Goal: Task Accomplishment & Management: Manage account settings

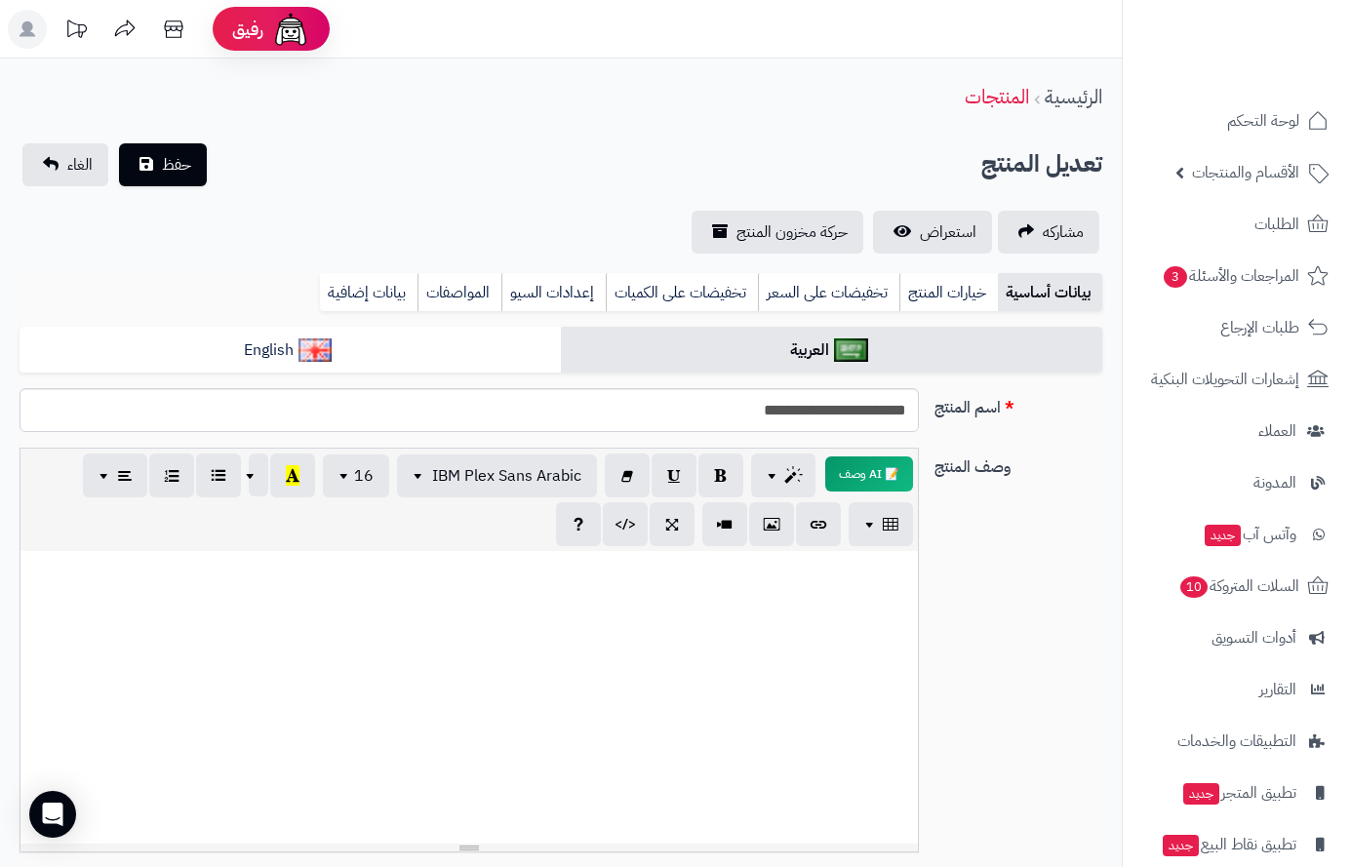
scroll to position [223, 0]
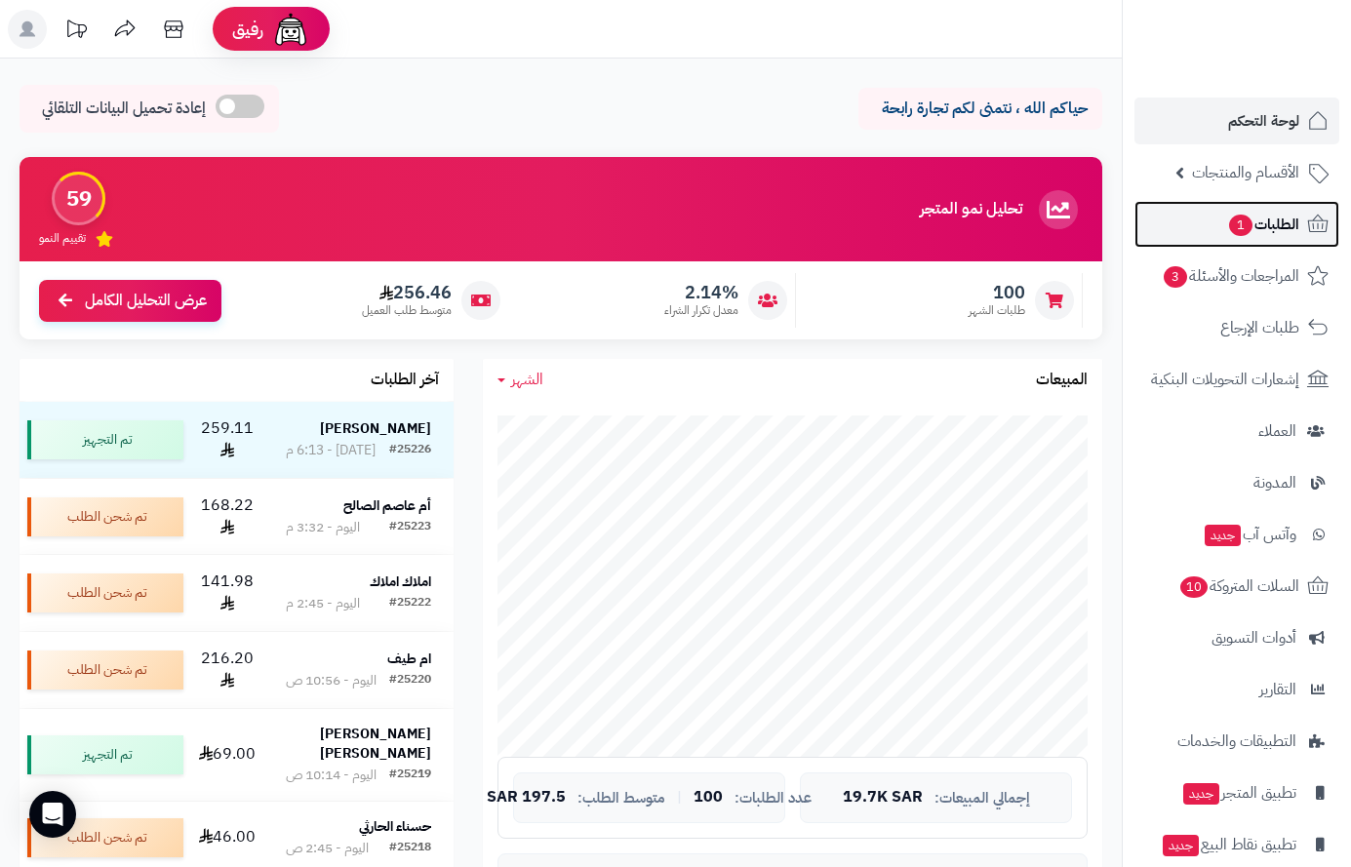
click at [1266, 211] on span "الطلبات 1" at bounding box center [1263, 224] width 72 height 27
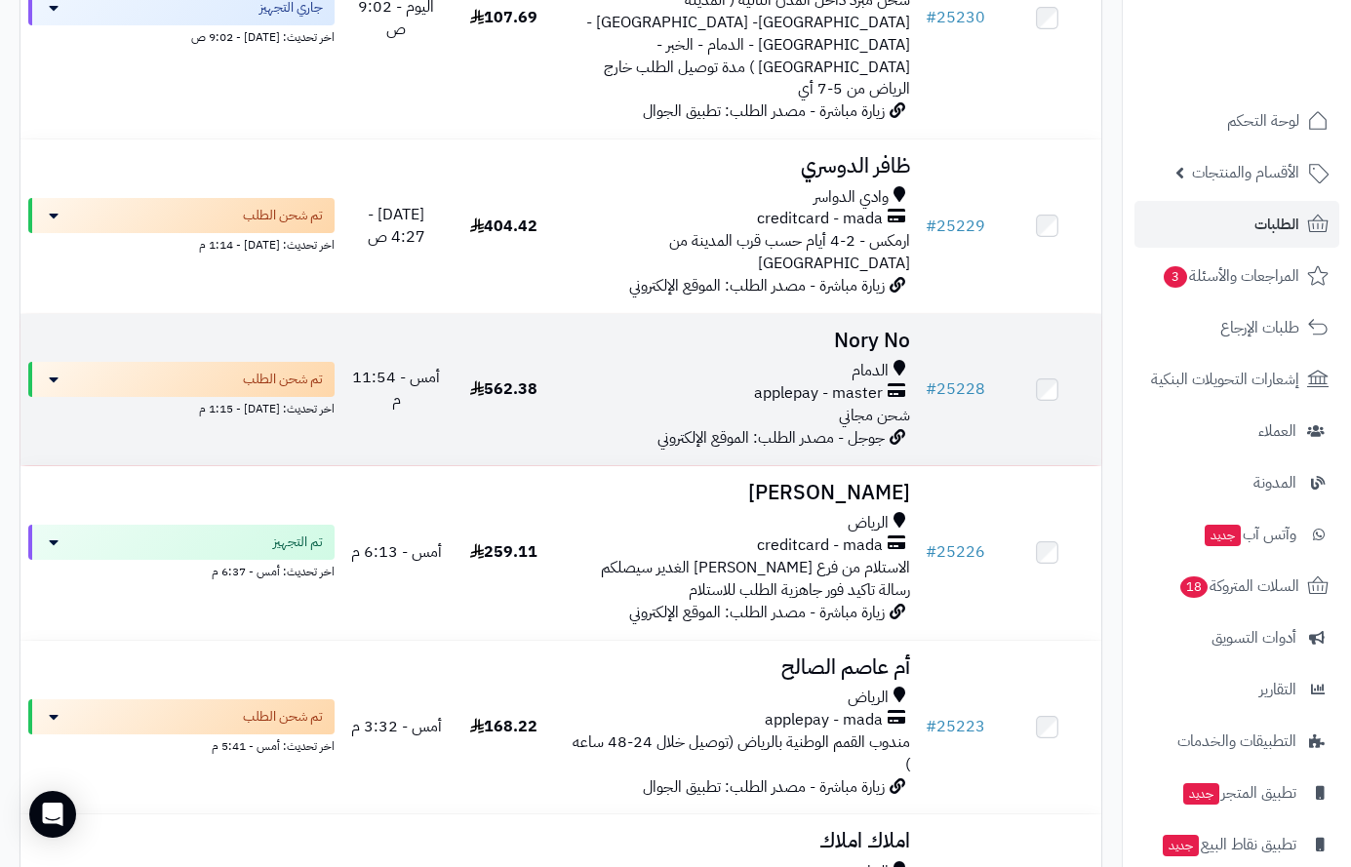
scroll to position [293, 0]
